Goal: Transaction & Acquisition: Purchase product/service

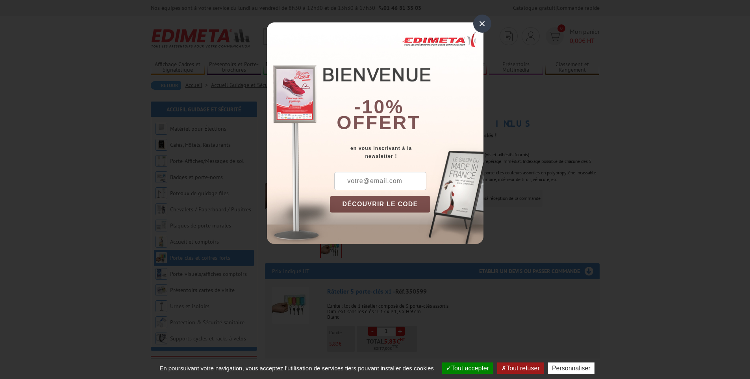
click at [379, 202] on button "DÉCOUVRIR LE CODE" at bounding box center [380, 204] width 101 height 17
click at [484, 23] on div "×" at bounding box center [482, 24] width 18 height 18
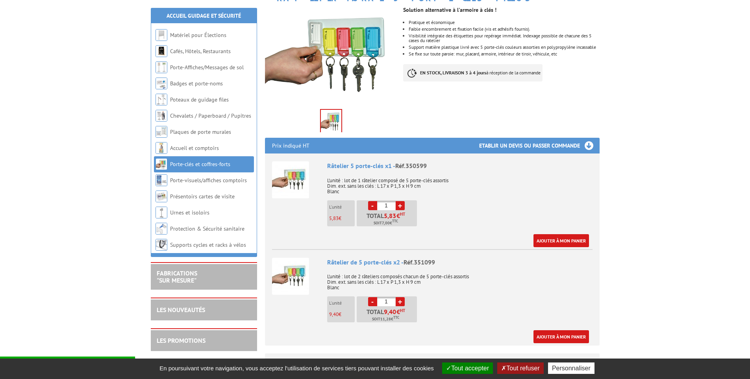
scroll to position [157, 0]
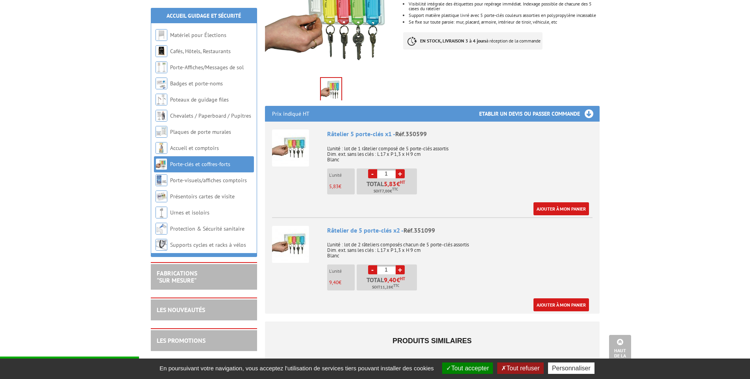
click at [402, 174] on link "+" at bounding box center [400, 173] width 9 height 9
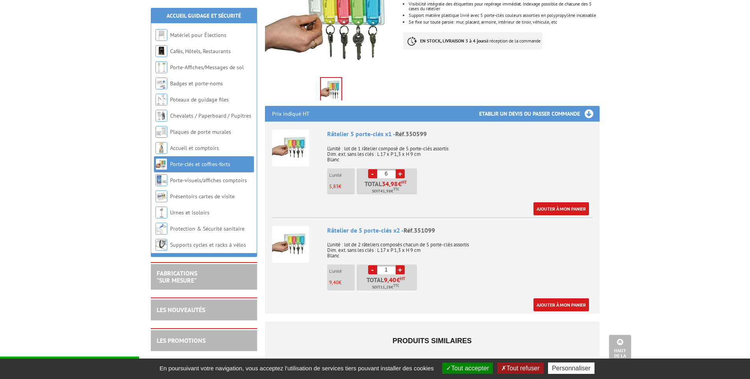
click at [402, 174] on link "+" at bounding box center [400, 173] width 9 height 9
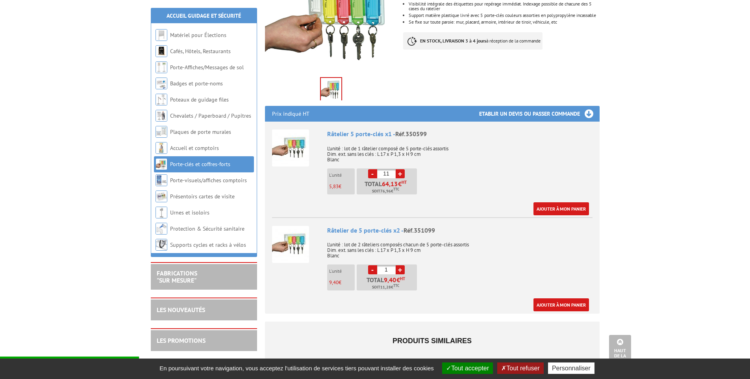
click at [402, 174] on link "+" at bounding box center [400, 173] width 9 height 9
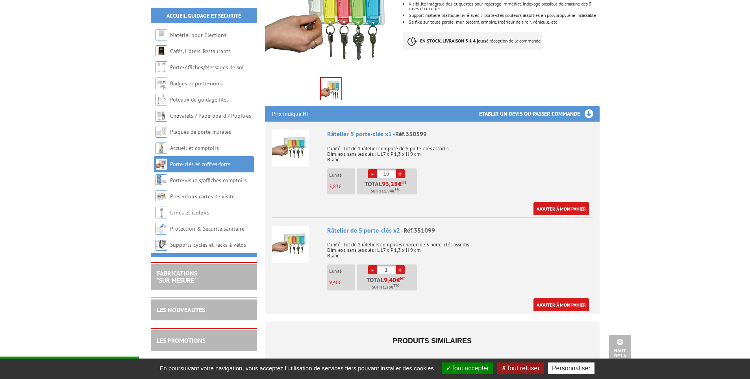
click at [402, 174] on link "+" at bounding box center [400, 173] width 9 height 9
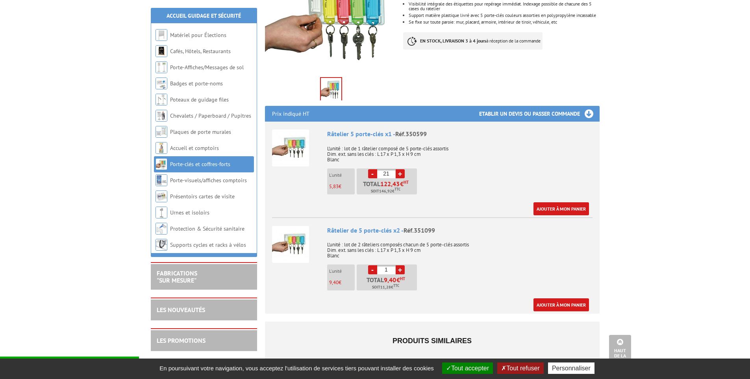
click at [370, 172] on link "-" at bounding box center [372, 173] width 9 height 9
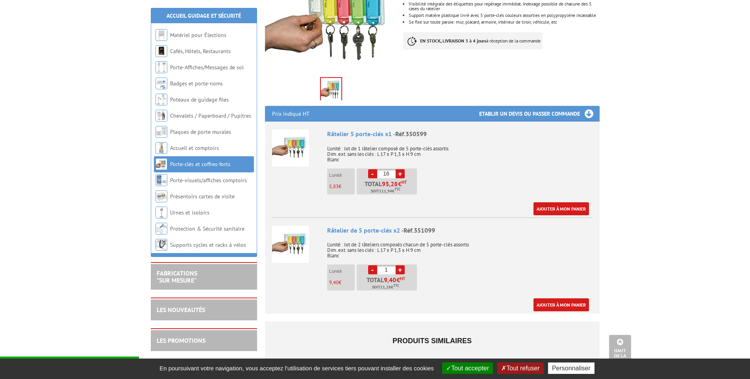
click at [370, 172] on link "-" at bounding box center [372, 173] width 9 height 9
click at [371, 172] on link "-" at bounding box center [372, 173] width 9 height 9
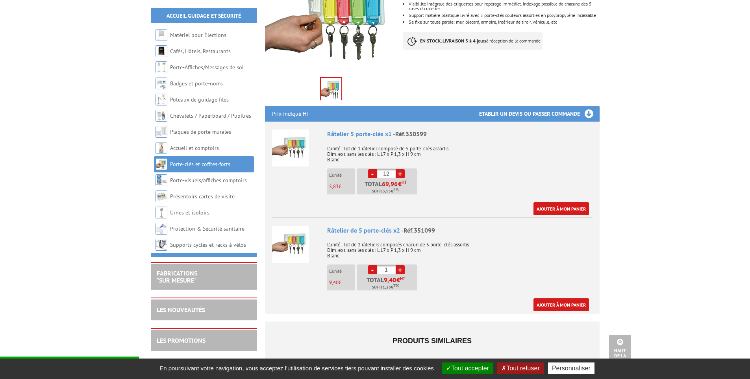
type input "11"
click at [455, 181] on div "Râtelier 5 porte-clés x1 - Réf.350599 L'unité : lot de 1 râtelier composé de 5 …" at bounding box center [459, 172] width 265 height 86
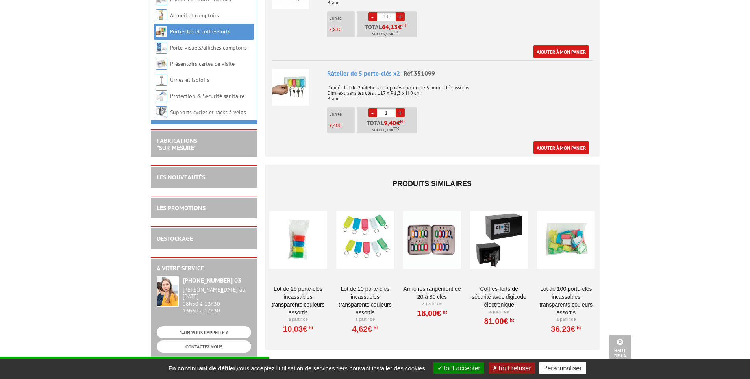
scroll to position [315, 0]
click at [368, 247] on div at bounding box center [365, 239] width 58 height 79
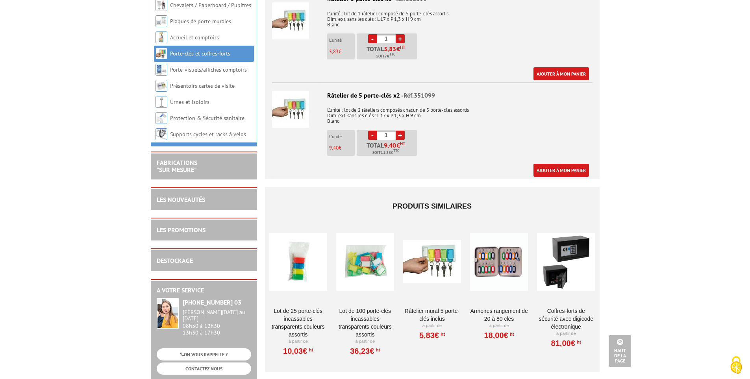
scroll to position [984, 0]
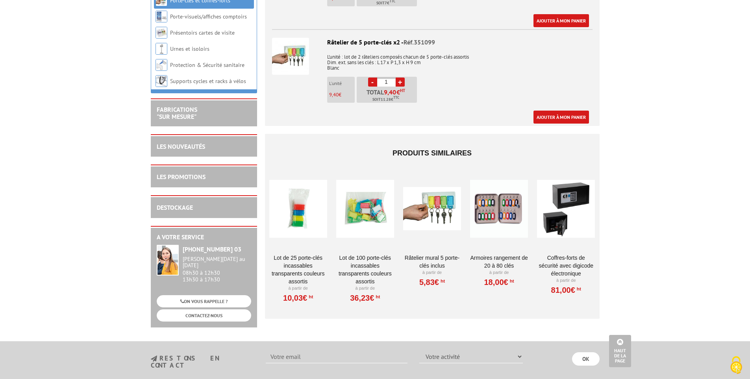
click at [292, 261] on link "Lot de 25 porte-clés incassables transparents couleurs assortis" at bounding box center [298, 269] width 58 height 31
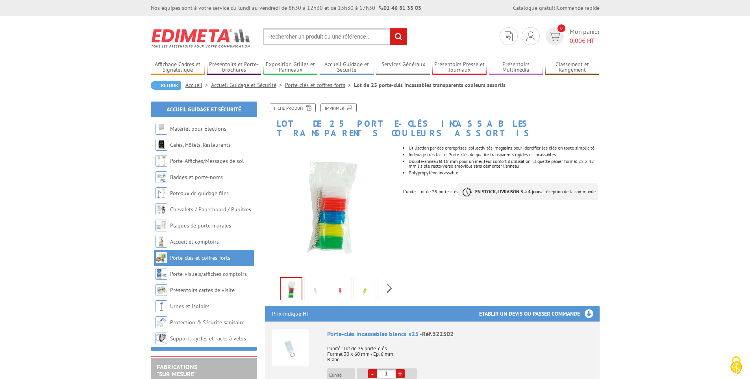
click at [330, 211] on img at bounding box center [331, 208] width 133 height 133
click at [318, 280] on img at bounding box center [315, 291] width 19 height 24
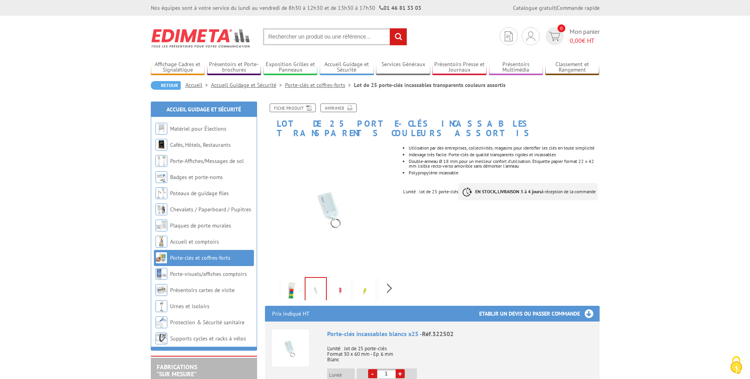
click at [332, 280] on img at bounding box center [340, 291] width 19 height 24
click at [365, 284] on img at bounding box center [364, 291] width 19 height 24
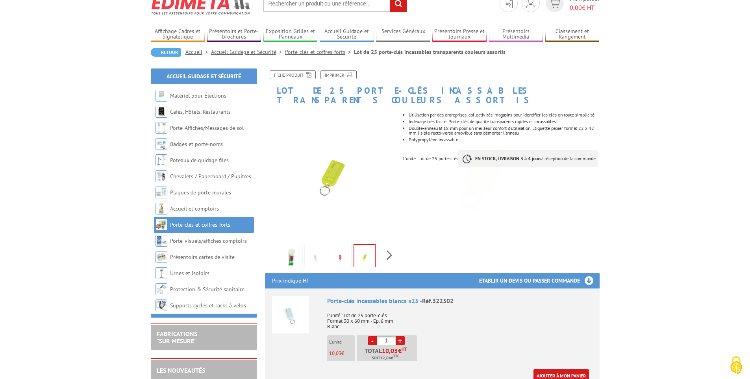
scroll to position [197, 0]
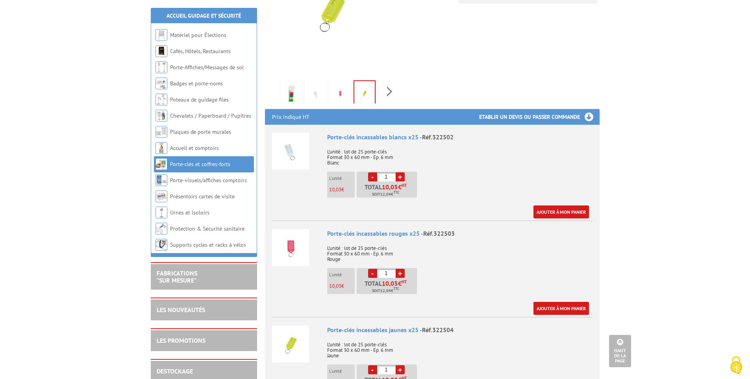
click at [400, 172] on link "+" at bounding box center [400, 176] width 9 height 9
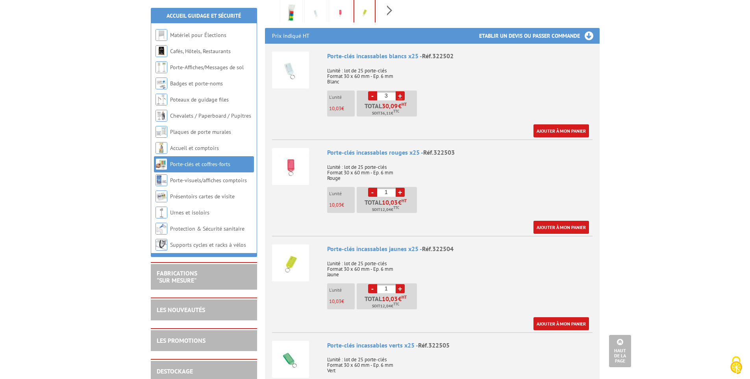
scroll to position [79, 0]
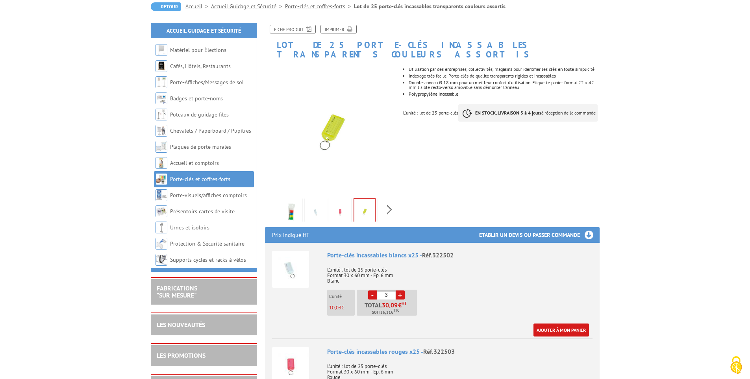
click at [373, 290] on link "-" at bounding box center [372, 294] width 9 height 9
type input "1"
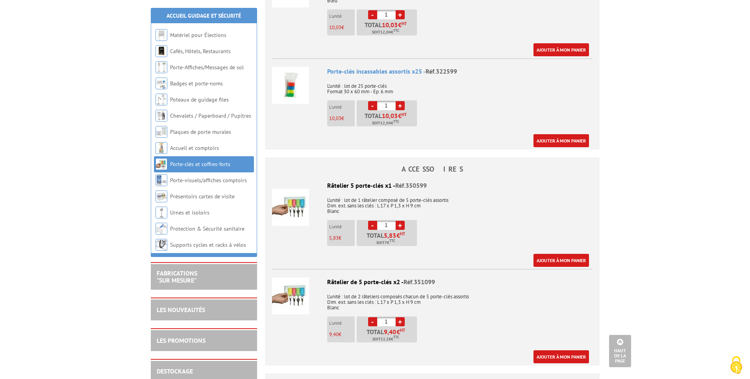
scroll to position [748, 0]
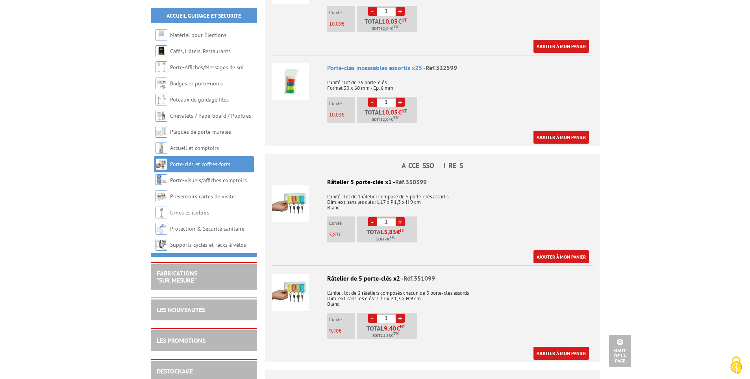
click at [400, 217] on link "+" at bounding box center [400, 221] width 9 height 9
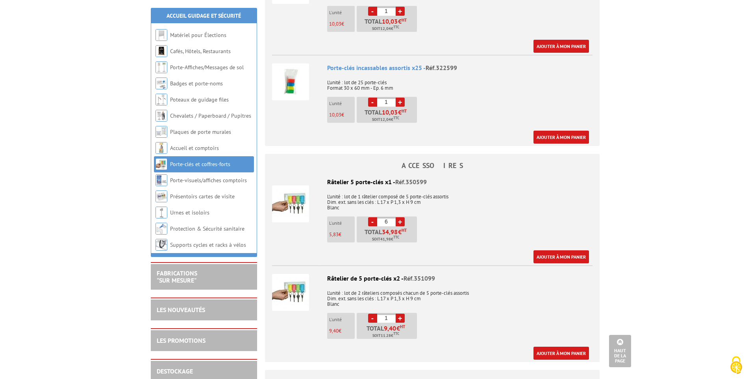
click at [400, 217] on link "+" at bounding box center [400, 221] width 9 height 9
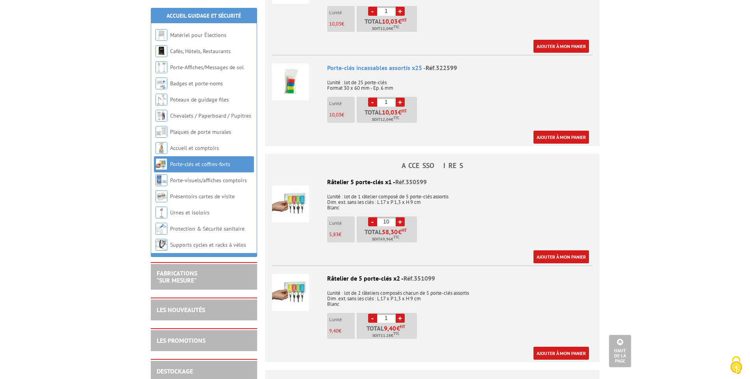
type input "11"
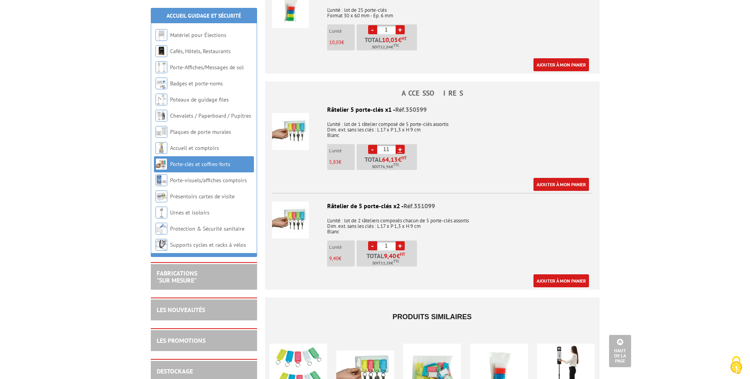
scroll to position [787, 0]
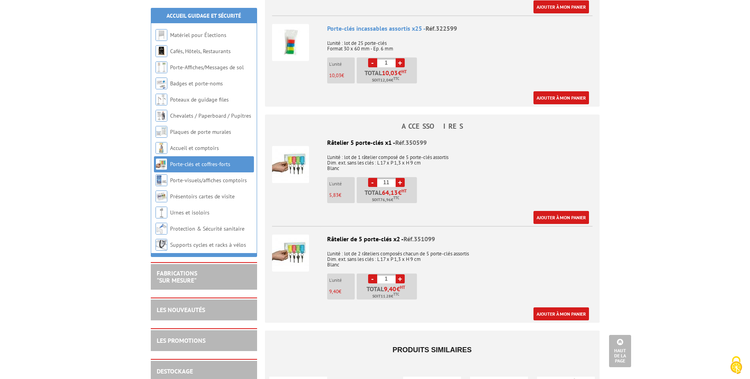
click at [299, 151] on img at bounding box center [290, 164] width 37 height 37
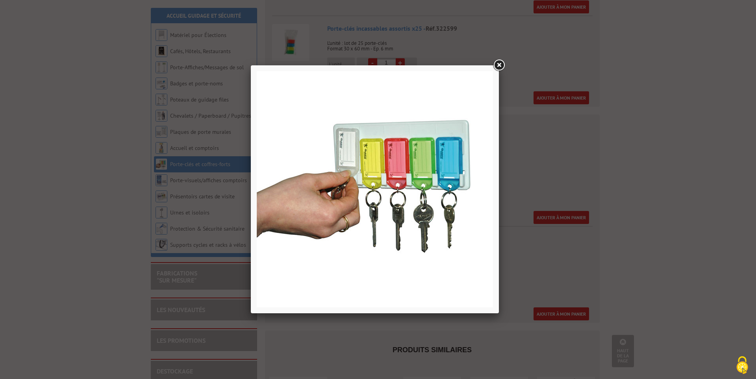
click at [499, 64] on link at bounding box center [499, 65] width 14 height 14
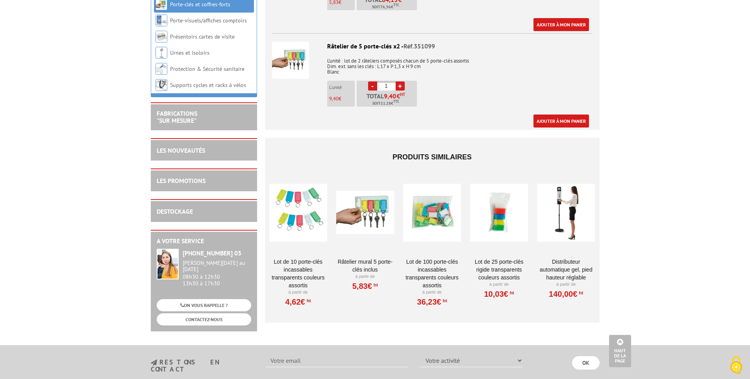
scroll to position [984, 0]
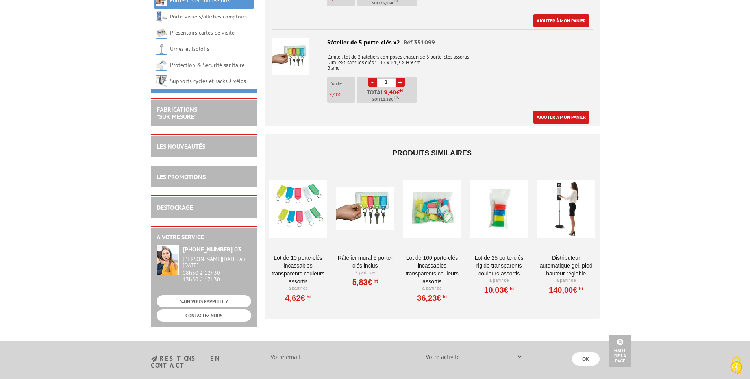
click at [298, 202] on div at bounding box center [298, 208] width 58 height 79
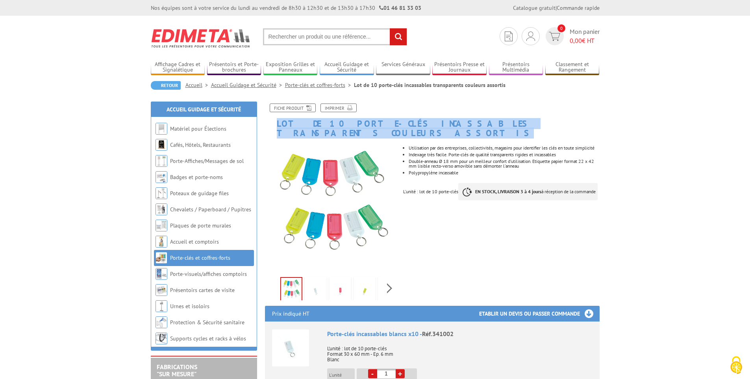
drag, startPoint x: 278, startPoint y: 123, endPoint x: 558, endPoint y: 121, distance: 279.8
click at [558, 121] on h1 "Lot de 10 porte-clés incassables transparents couleurs assortis" at bounding box center [432, 121] width 346 height 34
copy h1 "Lot de 10 porte-clés incassables transparents couleurs assortis"
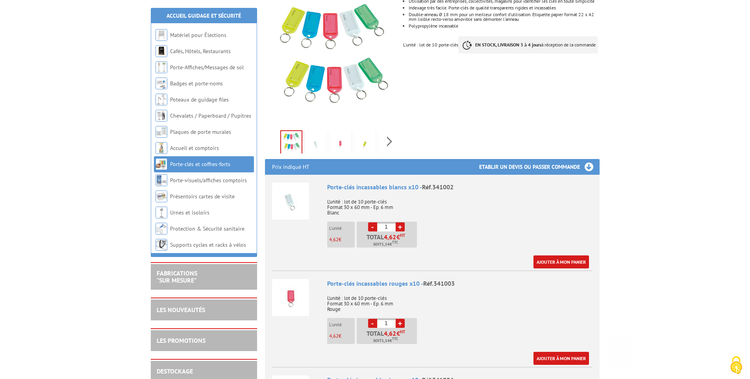
scroll to position [157, 0]
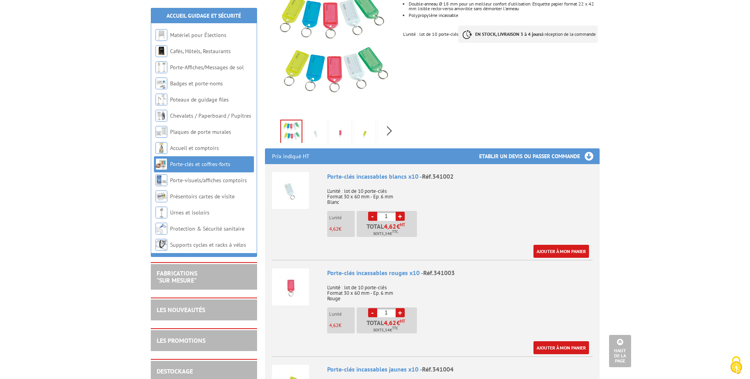
click at [399, 212] on link "+" at bounding box center [400, 216] width 9 height 9
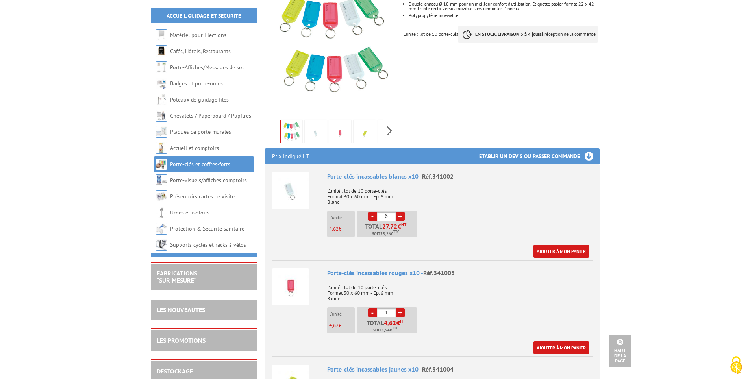
click at [399, 212] on link "+" at bounding box center [400, 216] width 9 height 9
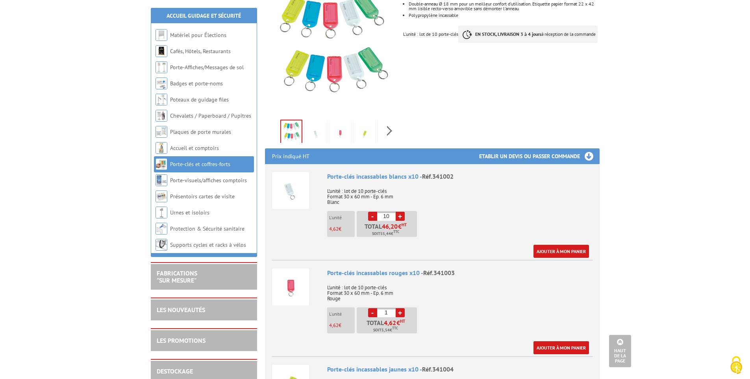
type input "11"
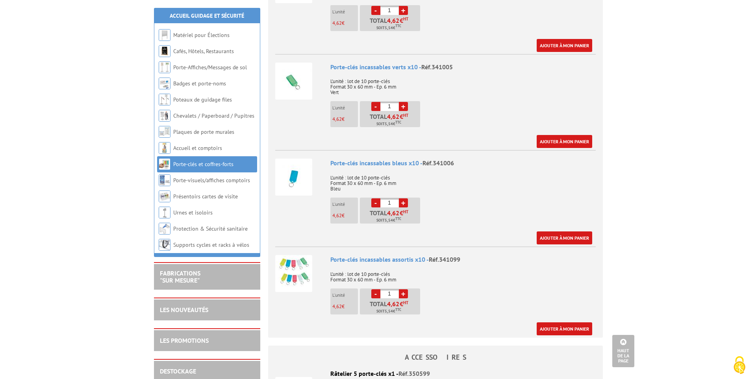
scroll to position [669, 0]
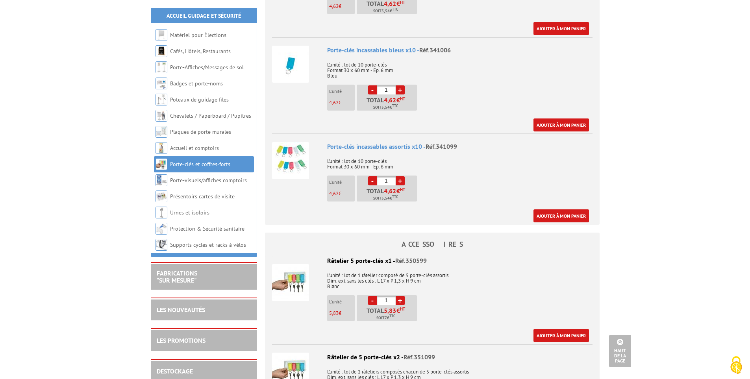
click at [401, 176] on link "+" at bounding box center [400, 180] width 9 height 9
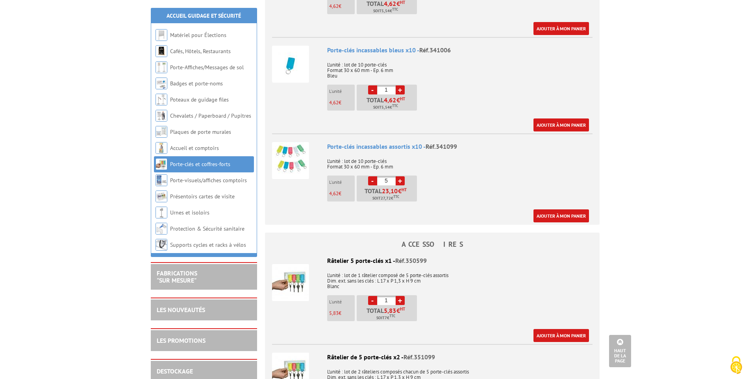
type input "6"
click at [556, 209] on link "Ajouter à mon panier" at bounding box center [560, 215] width 55 height 13
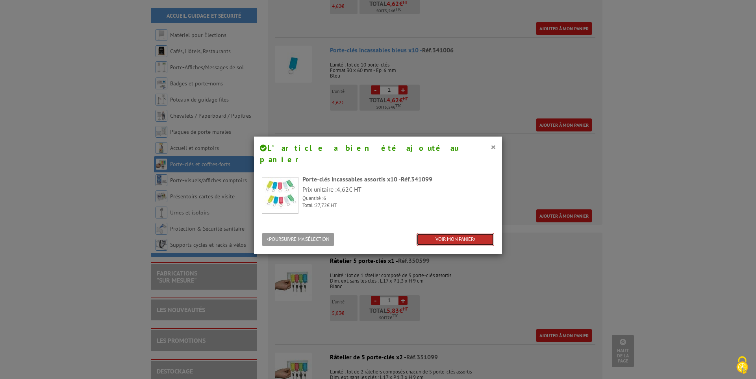
click at [454, 233] on link "VOIR MON PANIER" at bounding box center [455, 239] width 78 height 13
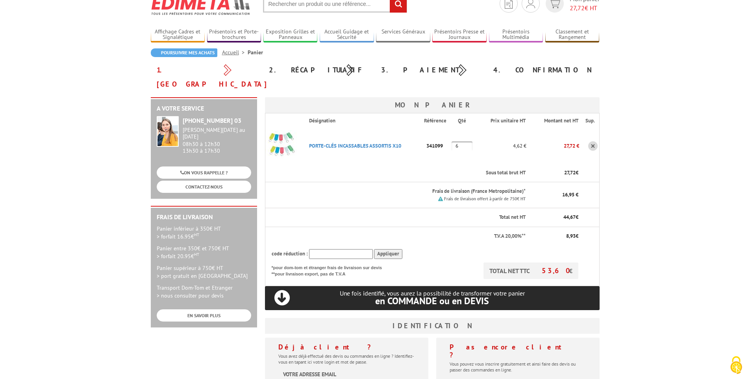
scroll to position [79, 0]
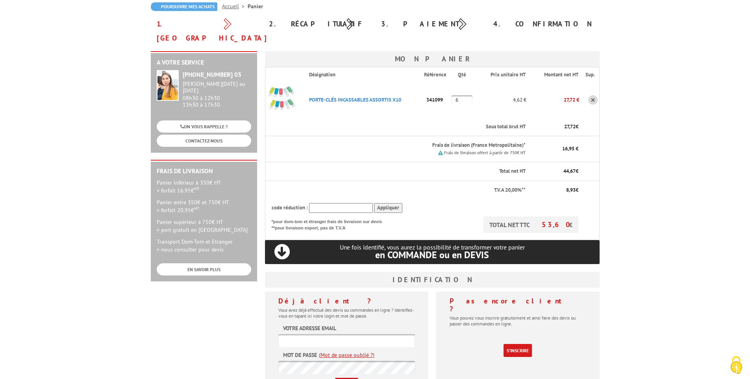
click at [284, 91] on img at bounding box center [280, 99] width 31 height 31
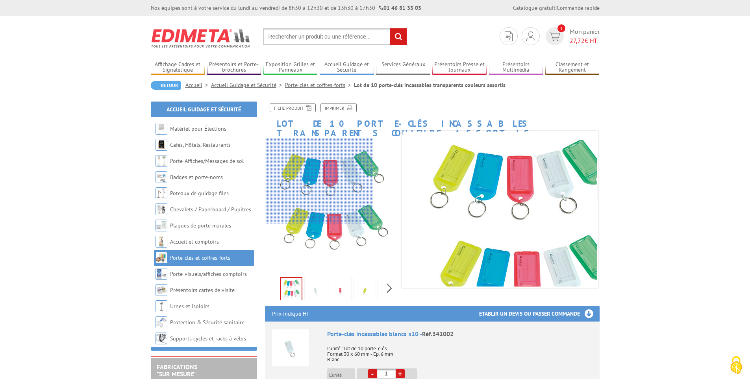
click at [313, 181] on div at bounding box center [319, 181] width 109 height 87
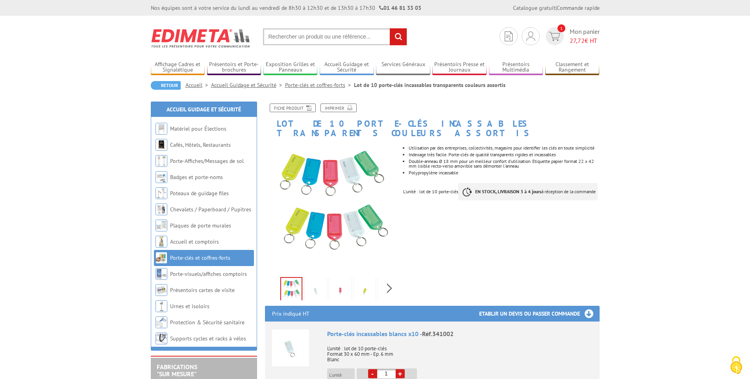
click at [289, 285] on img at bounding box center [291, 290] width 20 height 24
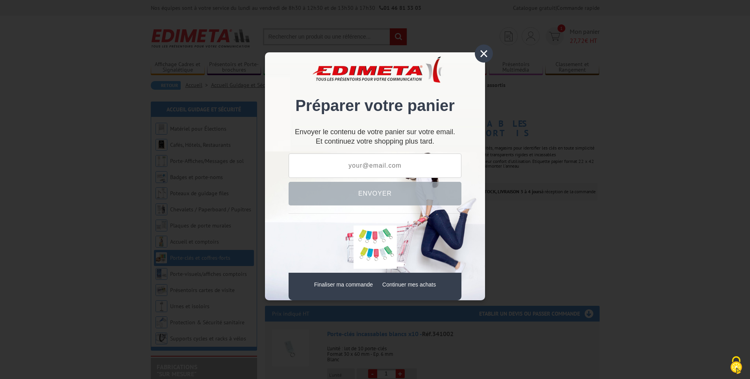
click at [483, 52] on div "×" at bounding box center [484, 53] width 18 height 18
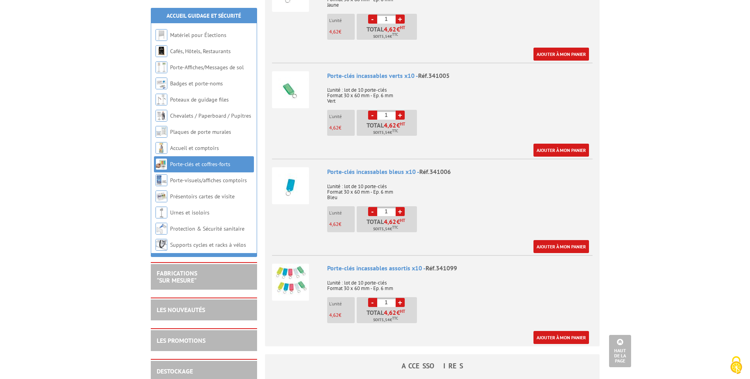
scroll to position [551, 0]
